Goal: Information Seeking & Learning: Check status

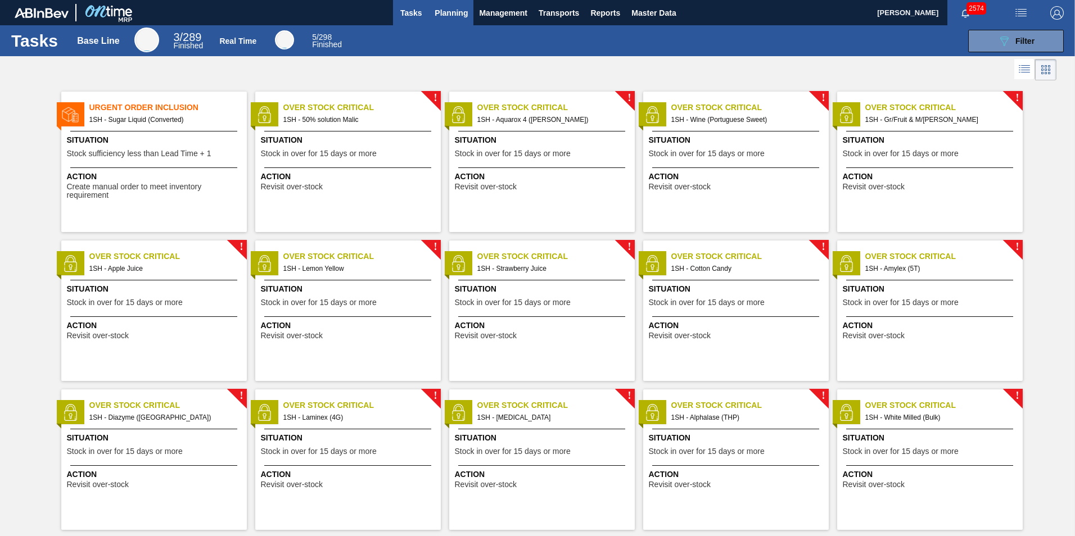
click at [450, 13] on span "Planning" at bounding box center [451, 12] width 33 height 13
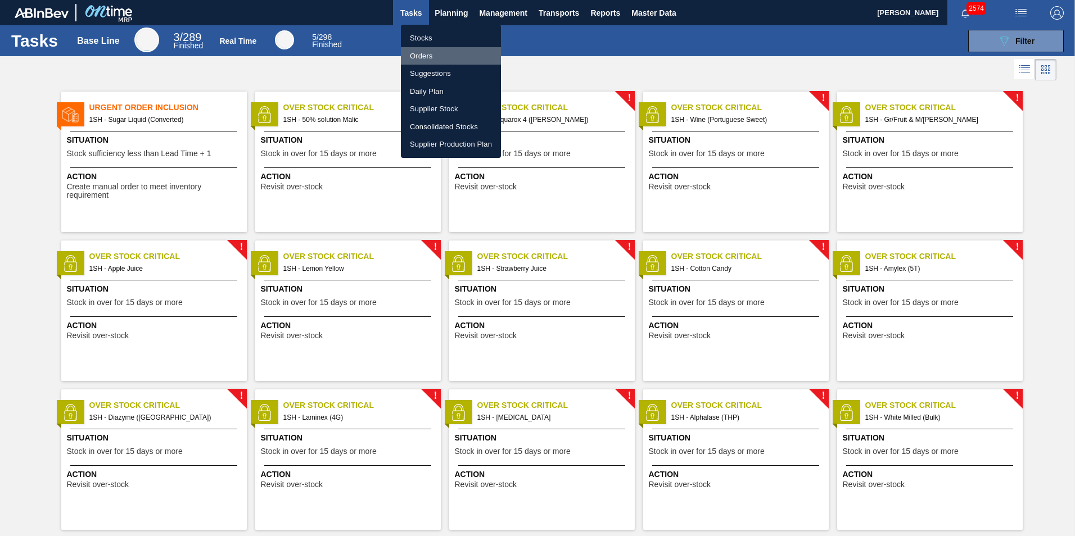
click at [424, 53] on li "Orders" at bounding box center [451, 56] width 100 height 18
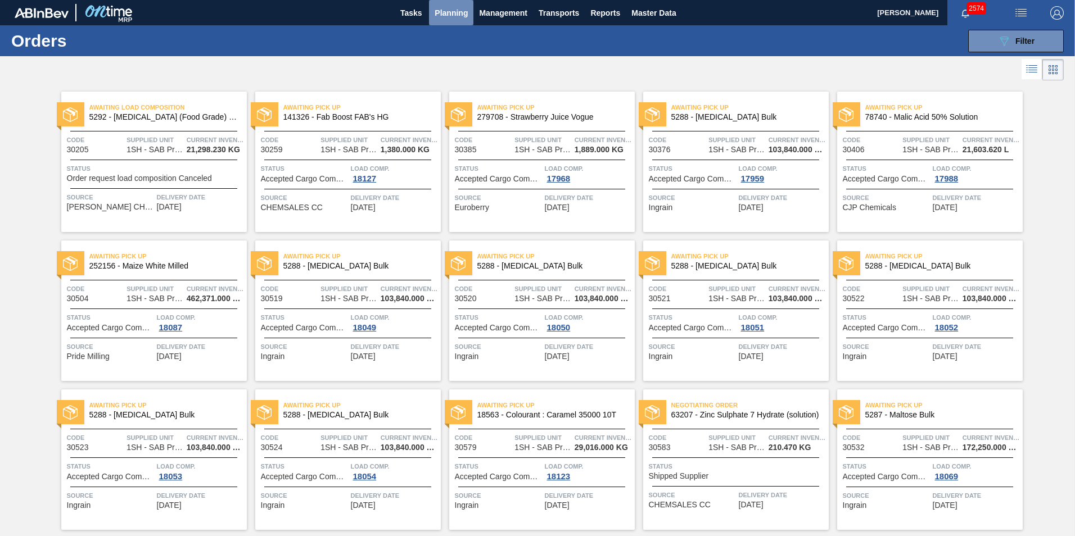
click at [446, 13] on span "Planning" at bounding box center [451, 12] width 33 height 13
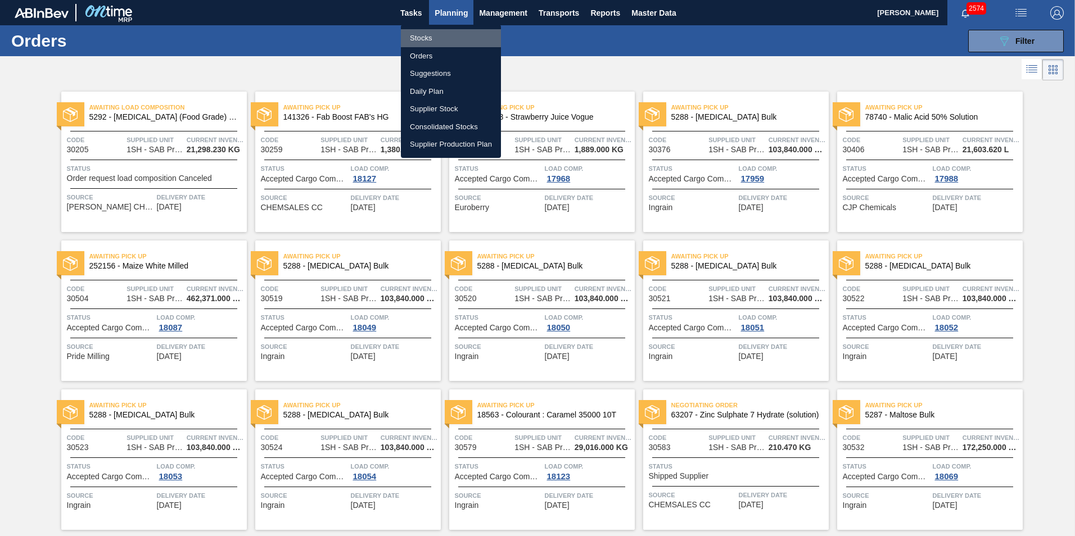
click at [427, 40] on li "Stocks" at bounding box center [451, 38] width 100 height 18
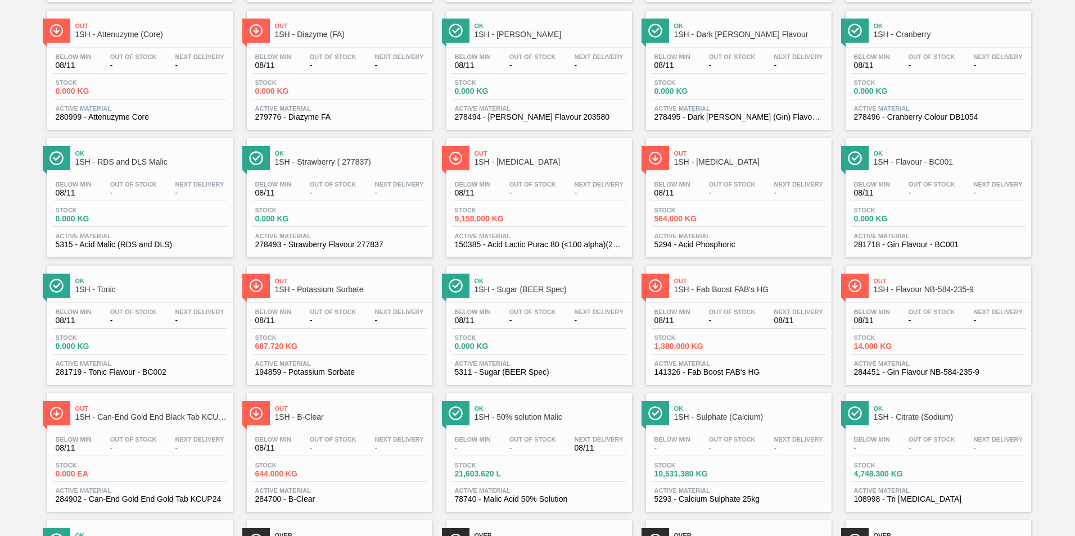
scroll to position [337, 0]
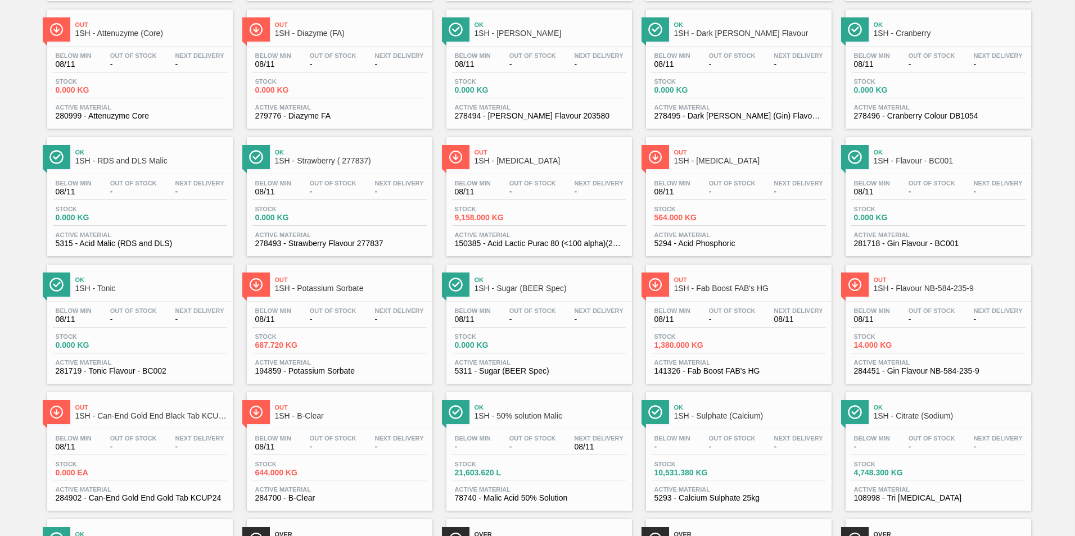
click at [526, 283] on div "Ok 1SH - Sugar (BEER Spec)" at bounding box center [551, 284] width 152 height 25
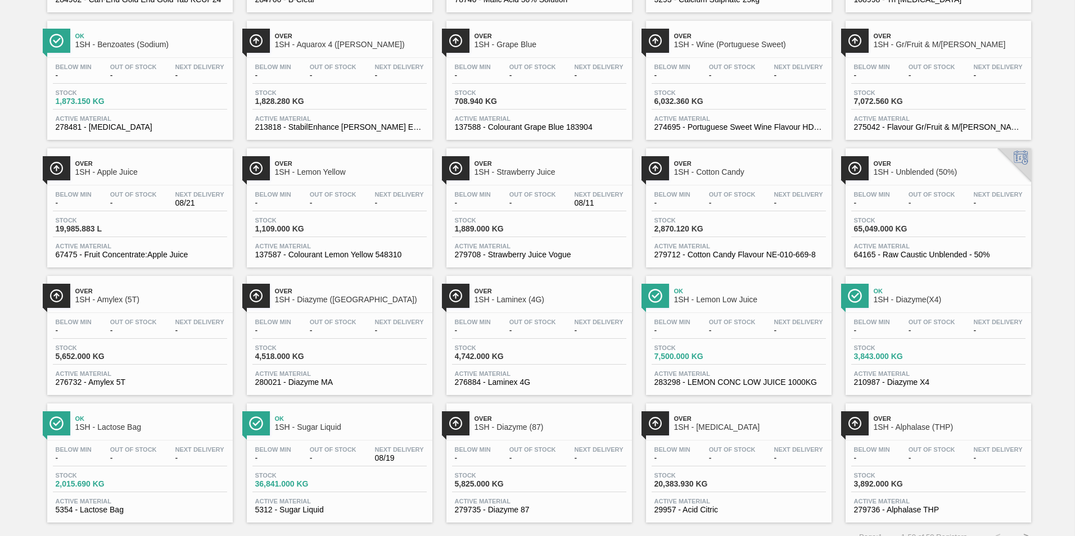
scroll to position [843, 0]
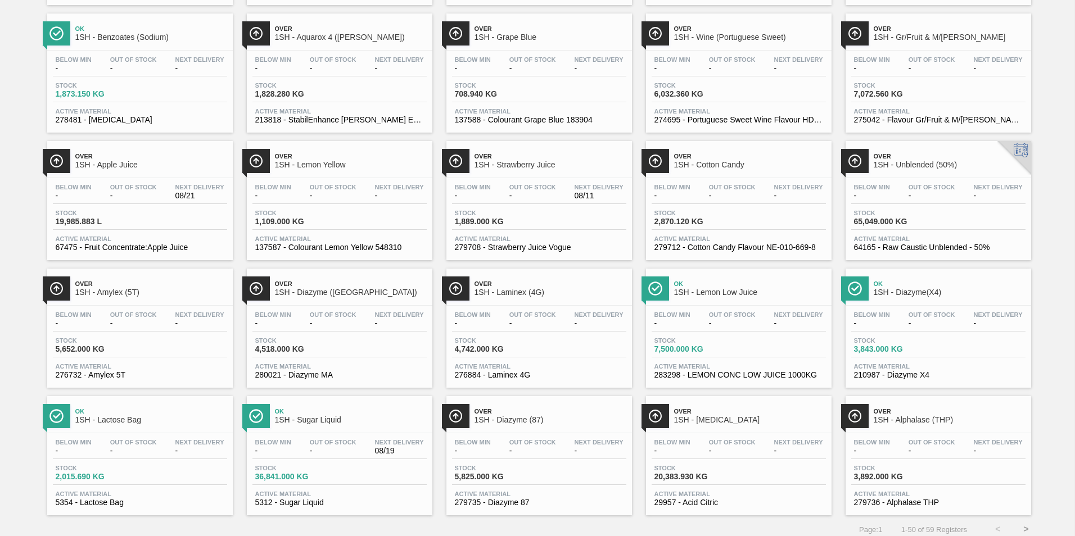
click at [303, 415] on div "Ok 1SH - Sugar Liquid" at bounding box center [351, 416] width 152 height 25
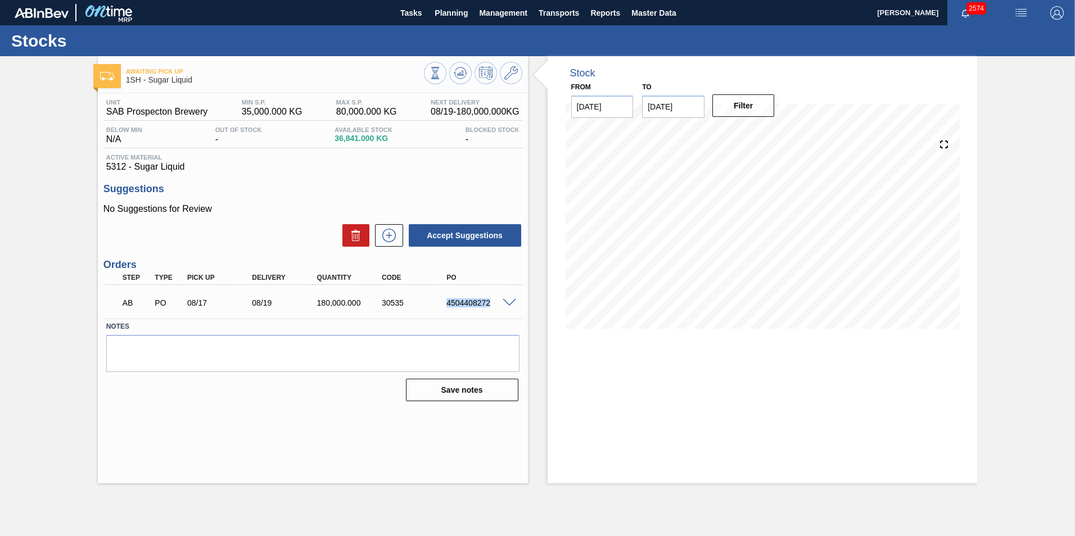
drag, startPoint x: 448, startPoint y: 303, endPoint x: 494, endPoint y: 303, distance: 46.1
click at [494, 303] on div "4504408272" at bounding box center [480, 303] width 73 height 9
copy div "4504408272"
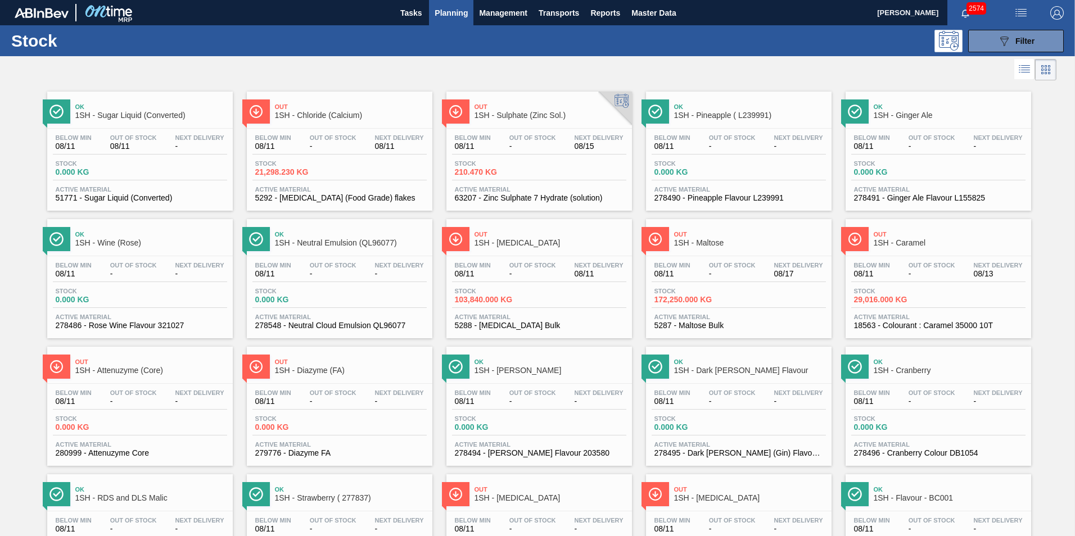
scroll to position [56, 0]
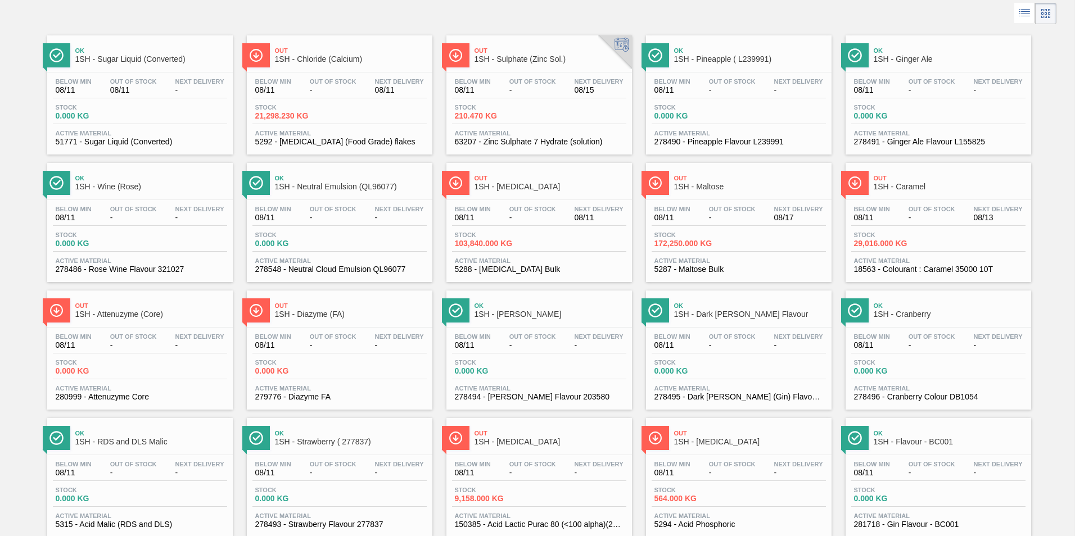
click at [523, 56] on span "1SH - Sulphate (Zinc Sol.)" at bounding box center [551, 59] width 152 height 8
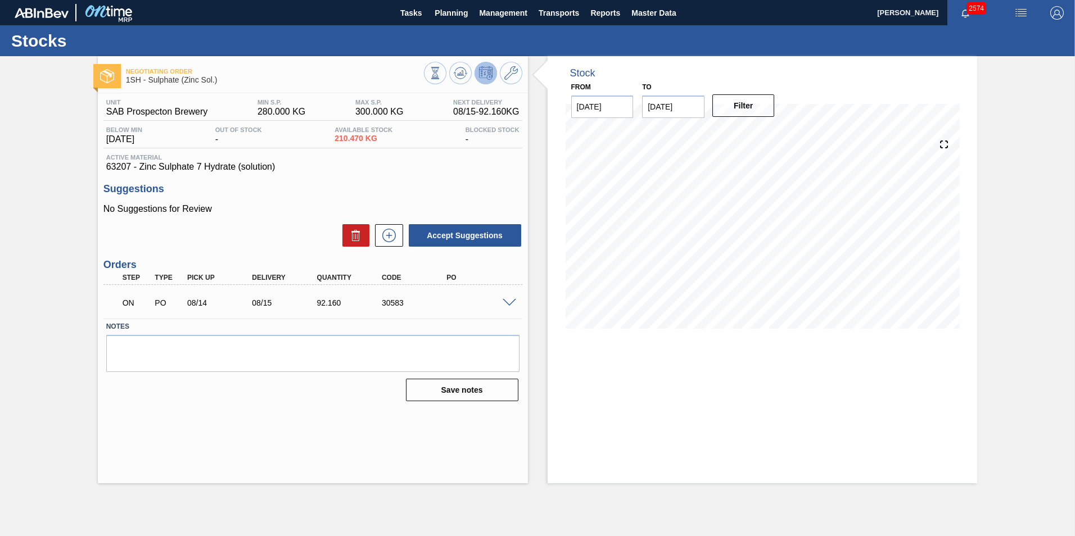
click at [508, 303] on span at bounding box center [509, 303] width 13 height 8
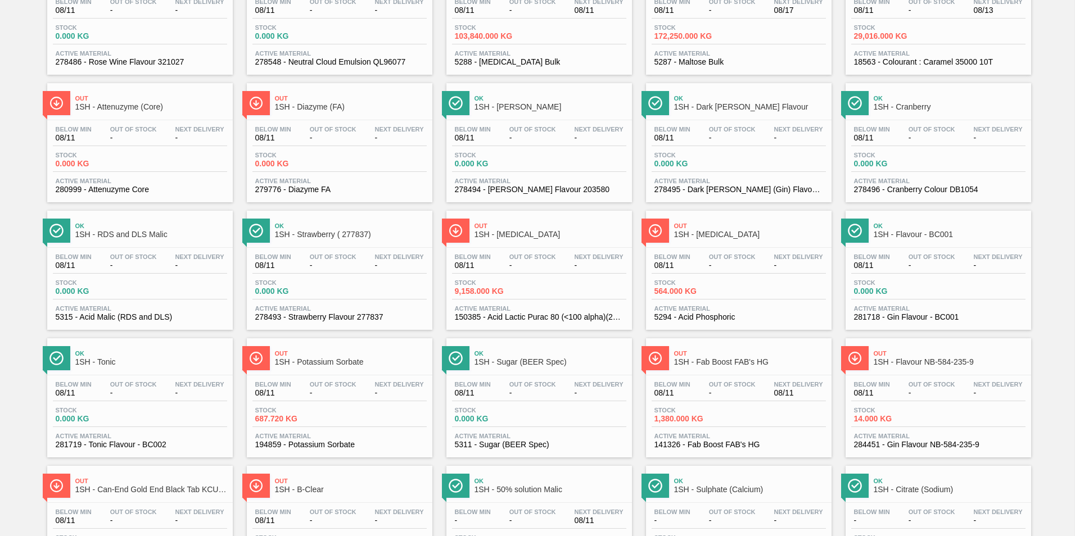
scroll to position [281, 0]
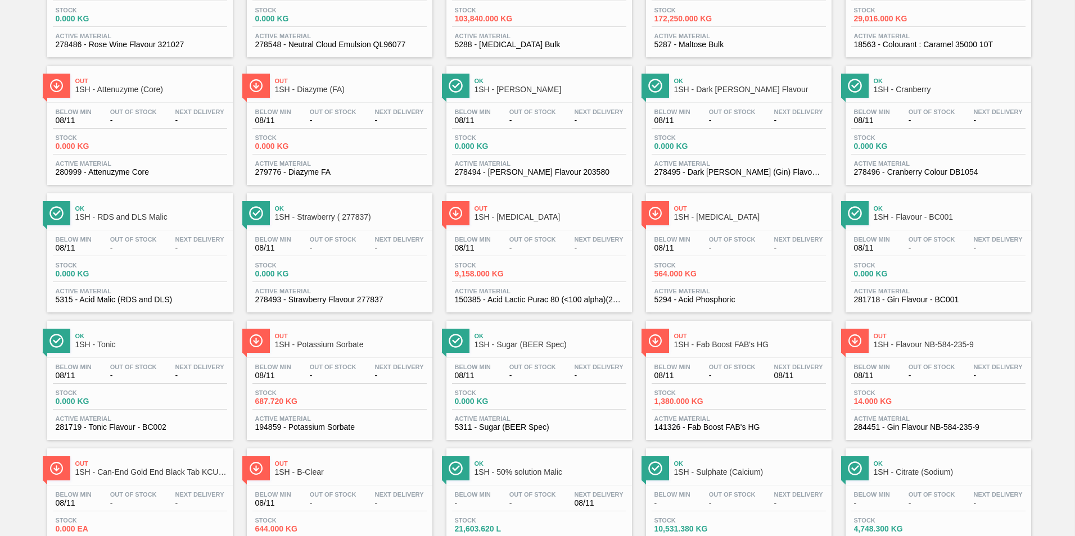
click at [717, 342] on span "1SH - Fab Boost FAB's HG" at bounding box center [750, 345] width 152 height 8
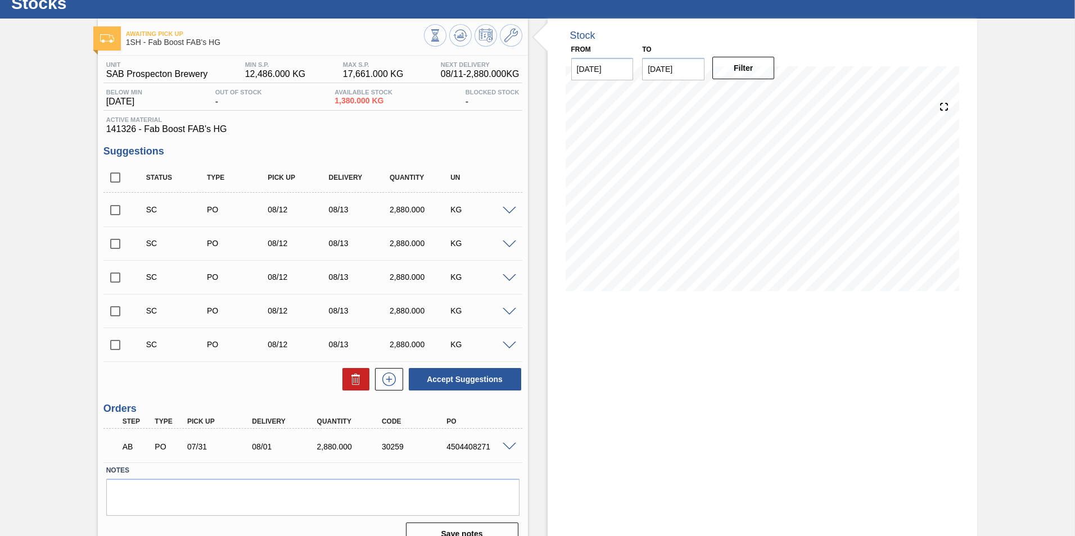
scroll to position [56, 0]
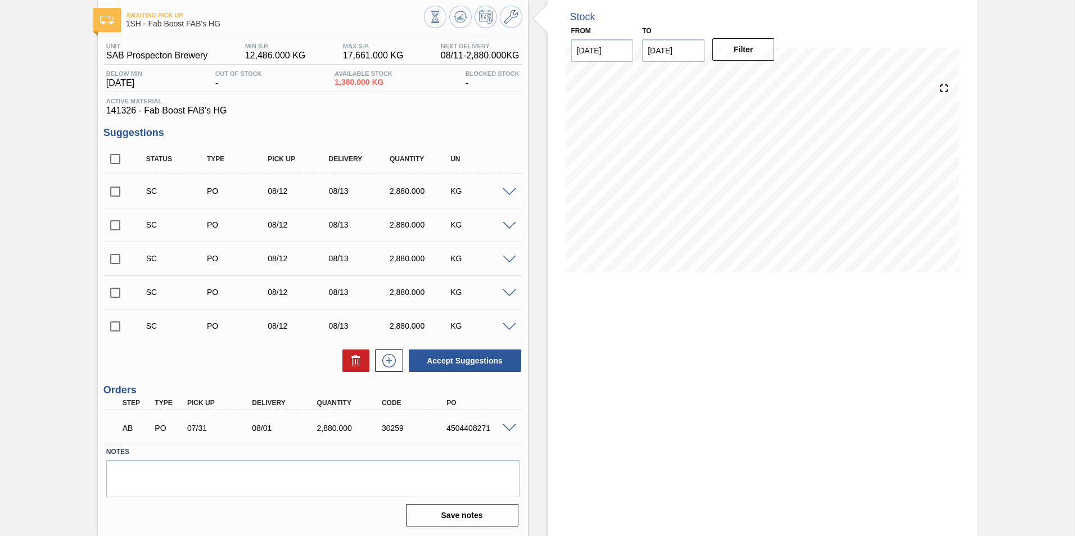
click at [509, 430] on span at bounding box center [509, 429] width 13 height 8
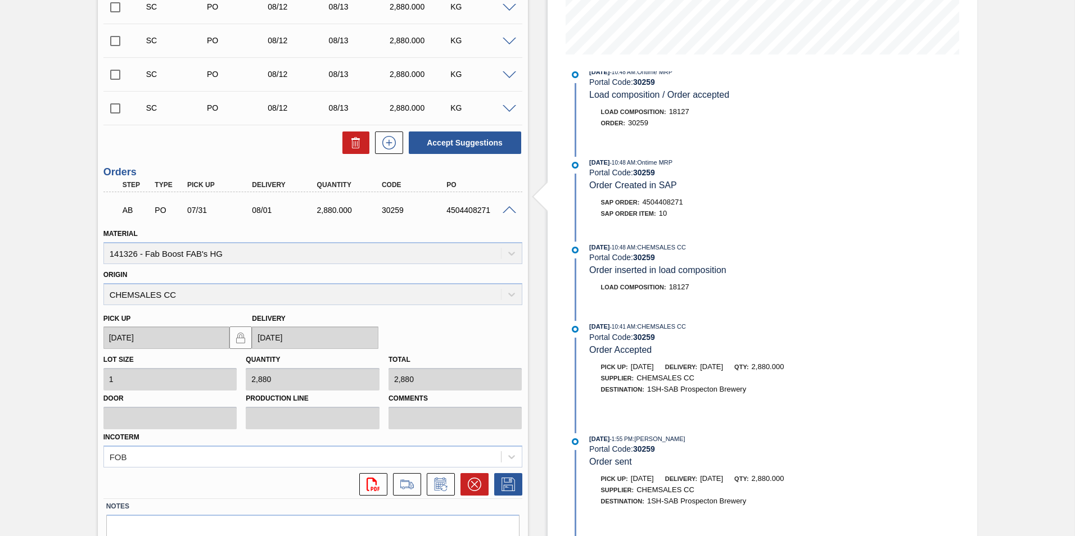
scroll to position [329, 0]
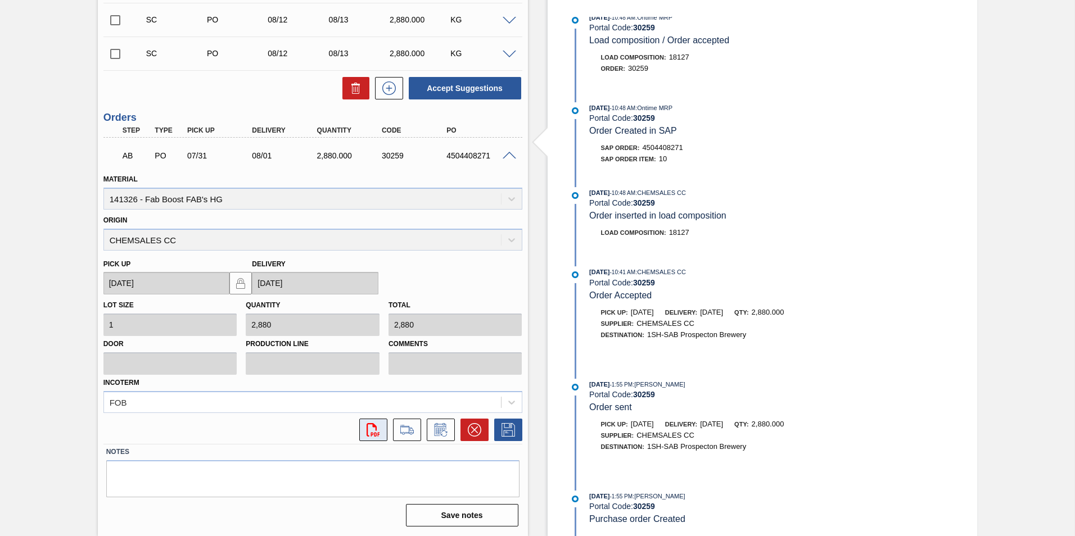
click at [371, 430] on icon "svg{fill:#ff0000}" at bounding box center [373, 429] width 13 height 13
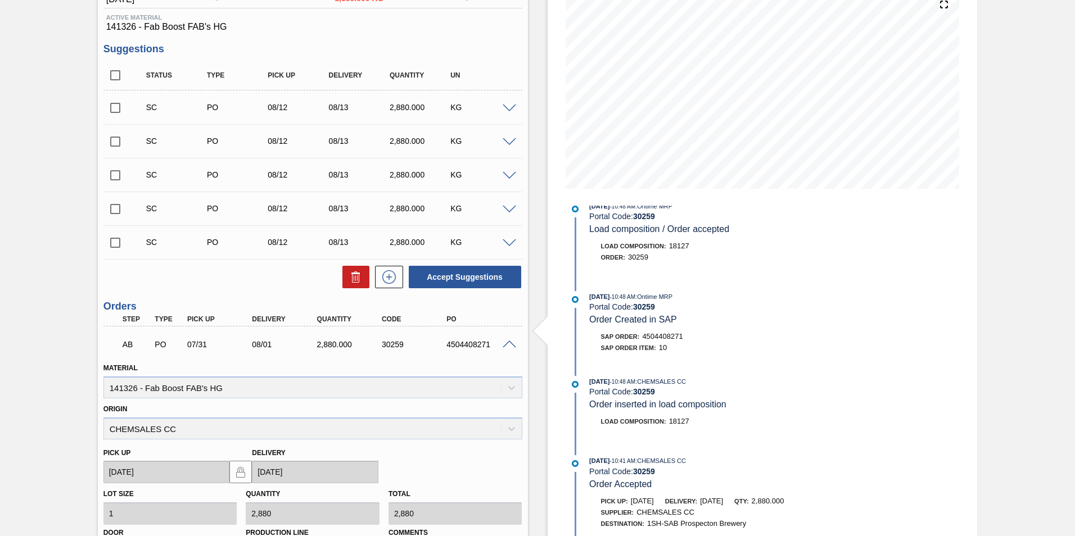
scroll to position [0, 0]
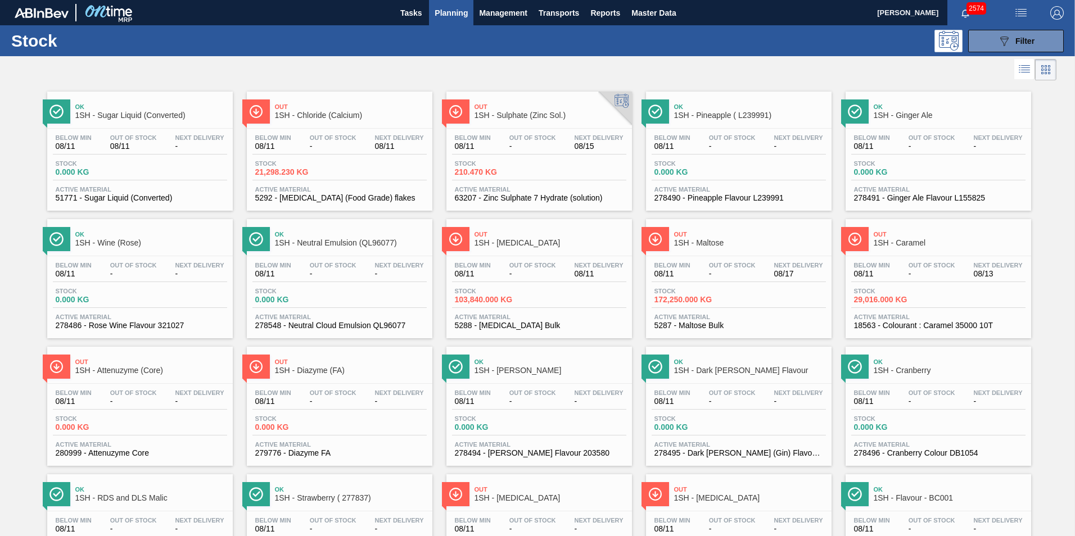
click at [525, 114] on span "1SH - Sulphate (Zinc Sol.)" at bounding box center [551, 115] width 152 height 8
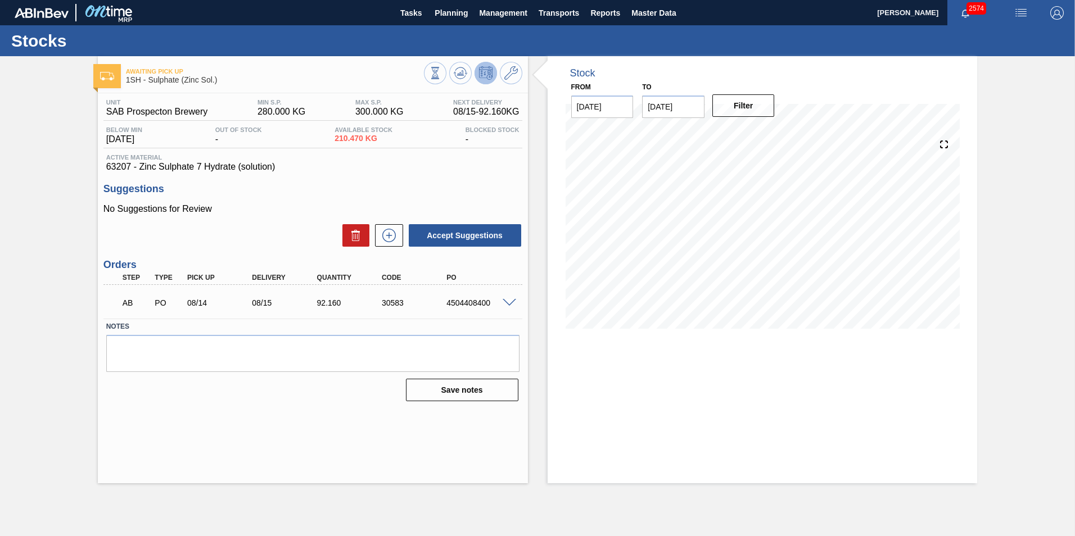
click at [508, 303] on span at bounding box center [509, 303] width 13 height 8
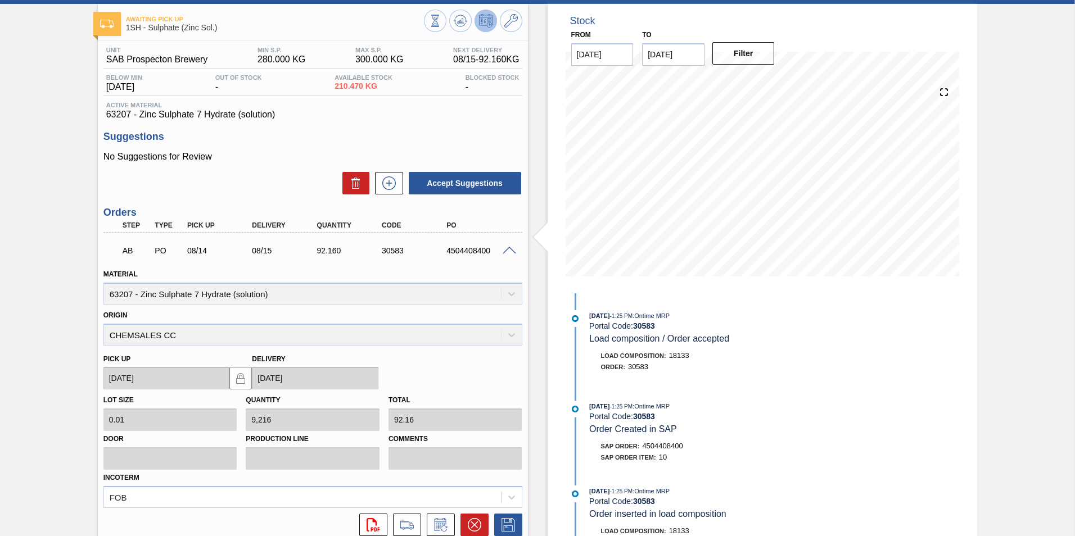
scroll to position [147, 0]
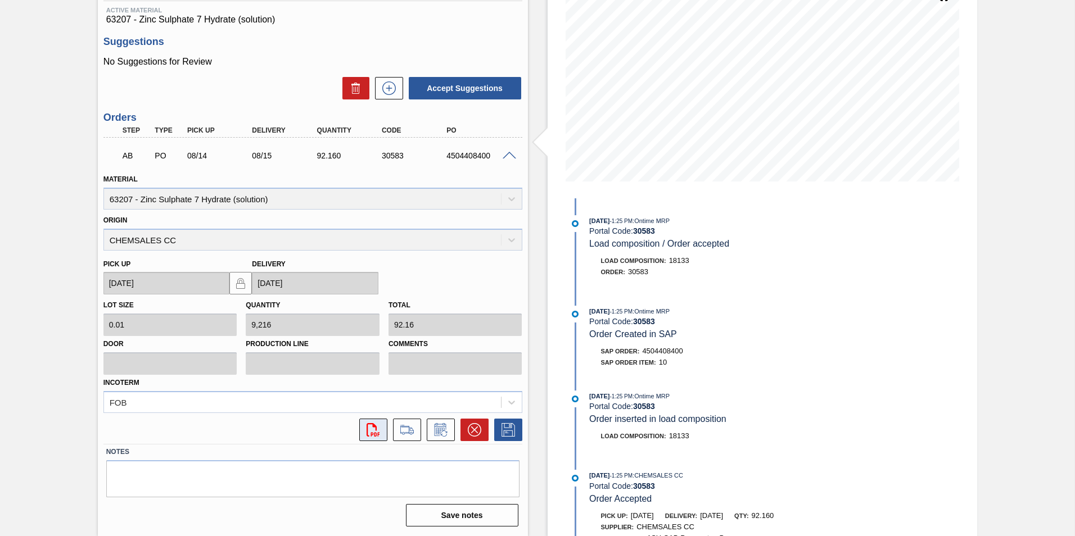
click at [374, 430] on icon "svg{fill:#ff0000}" at bounding box center [373, 429] width 13 height 13
click at [371, 429] on icon "svg{fill:#ff0000}" at bounding box center [373, 429] width 13 height 13
drag, startPoint x: 445, startPoint y: 157, endPoint x: 490, endPoint y: 154, distance: 45.1
click at [490, 154] on div "4504408400" at bounding box center [480, 155] width 73 height 9
copy div "4504408400"
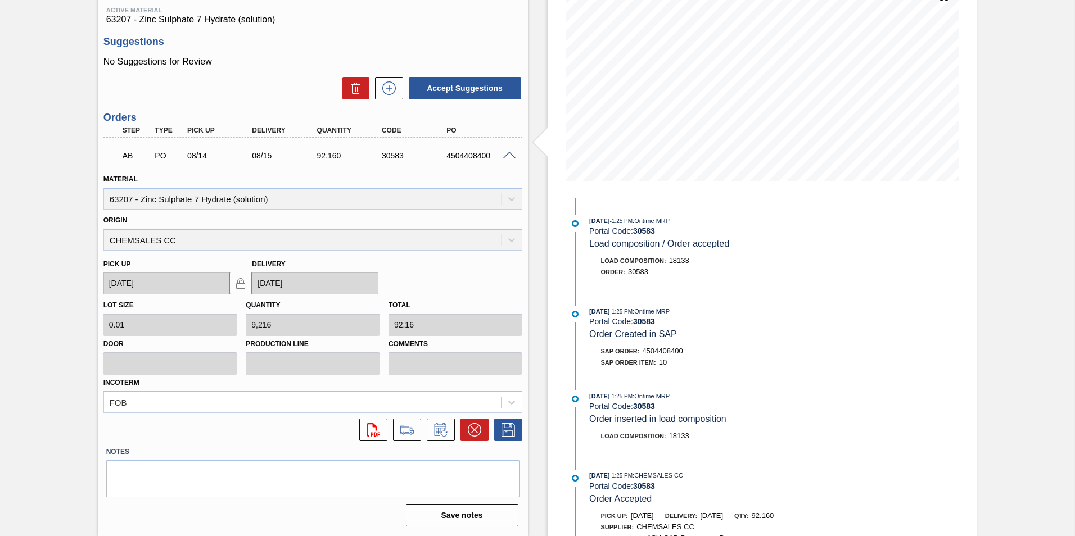
click at [411, 37] on h3 "Suggestions" at bounding box center [312, 42] width 419 height 12
click at [511, 152] on span at bounding box center [509, 156] width 13 height 8
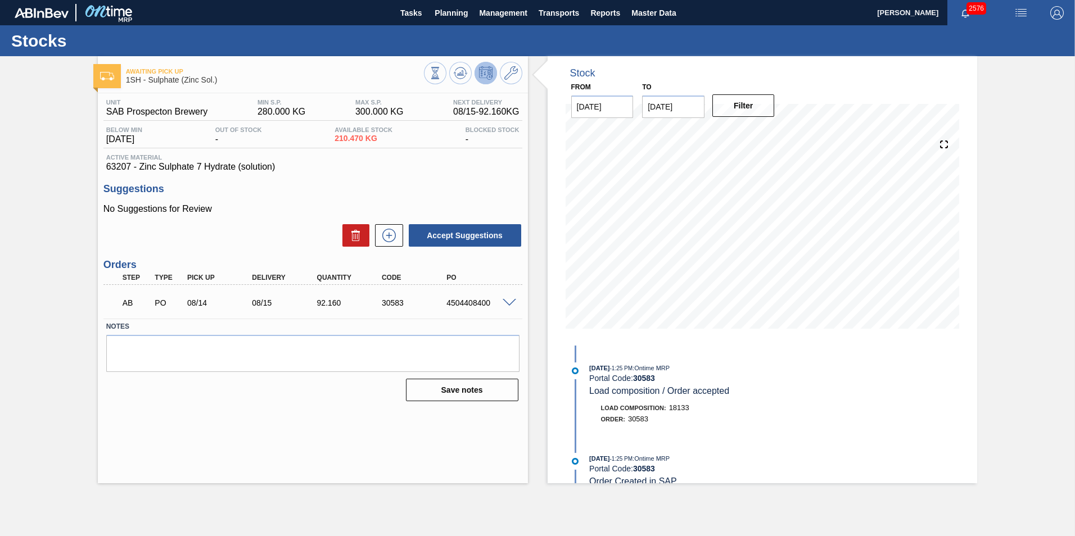
scroll to position [0, 0]
